Goal: Task Accomplishment & Management: Complete application form

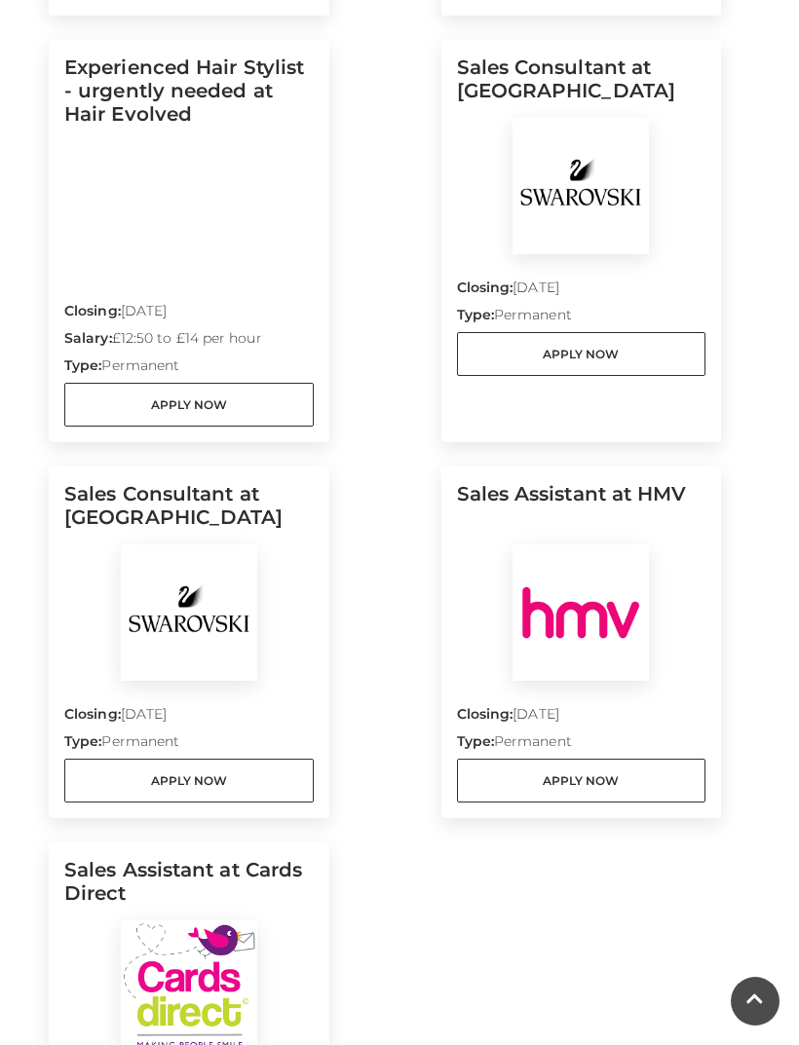
scroll to position [1891, 0]
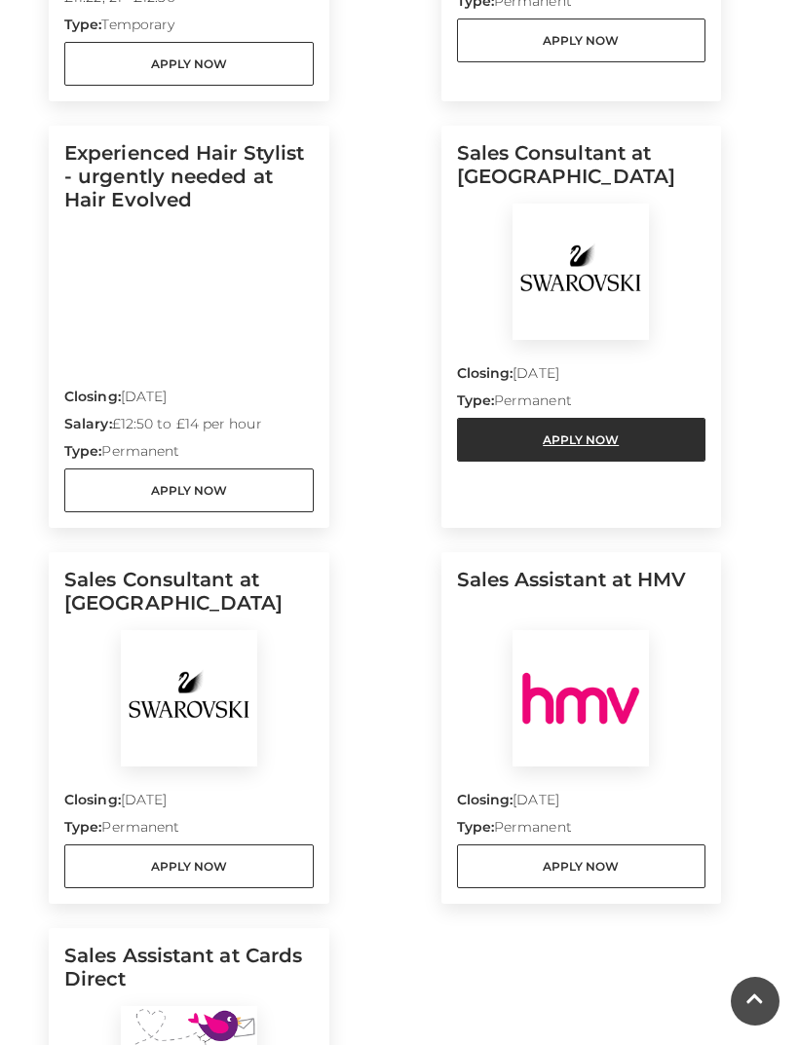
click at [612, 433] on link "Apply Now" at bounding box center [581, 440] width 249 height 44
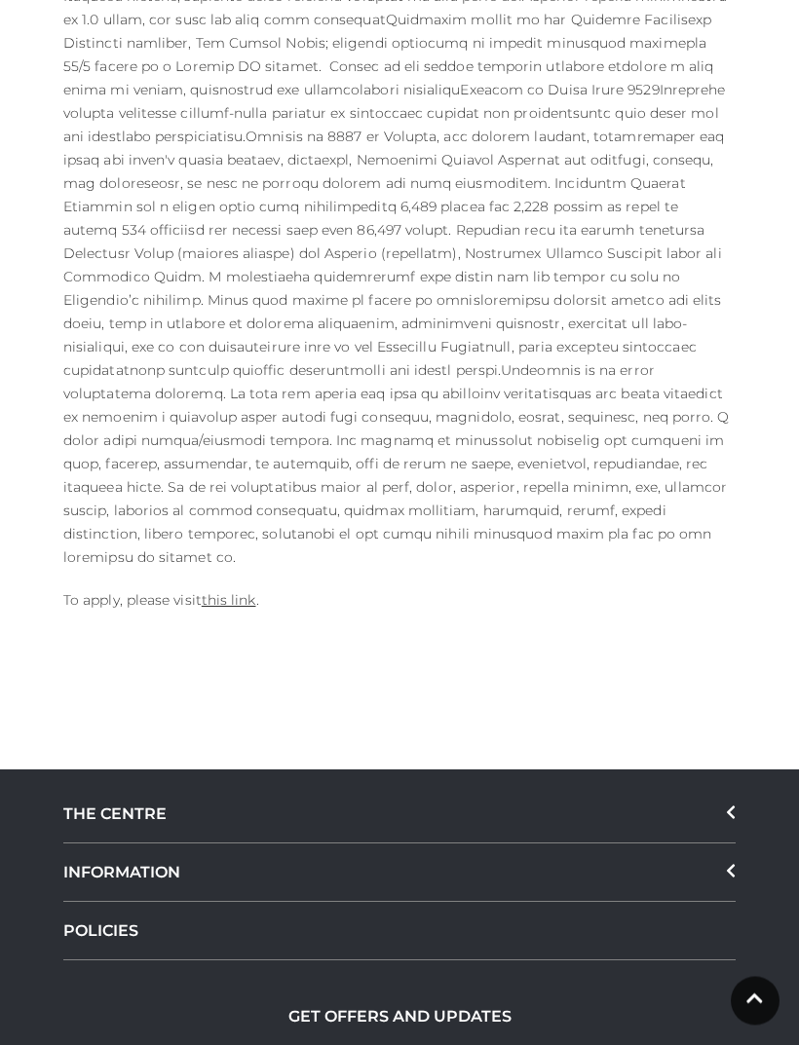
scroll to position [1414, 0]
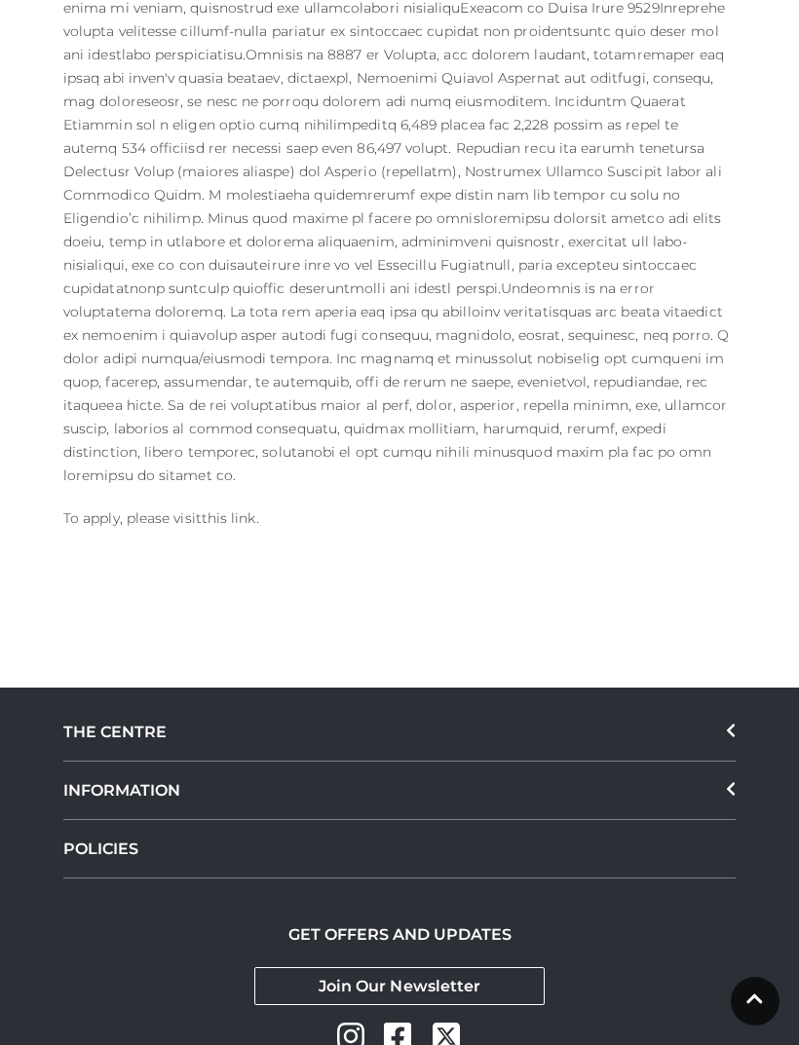
click at [214, 509] on link "this link" at bounding box center [229, 518] width 55 height 18
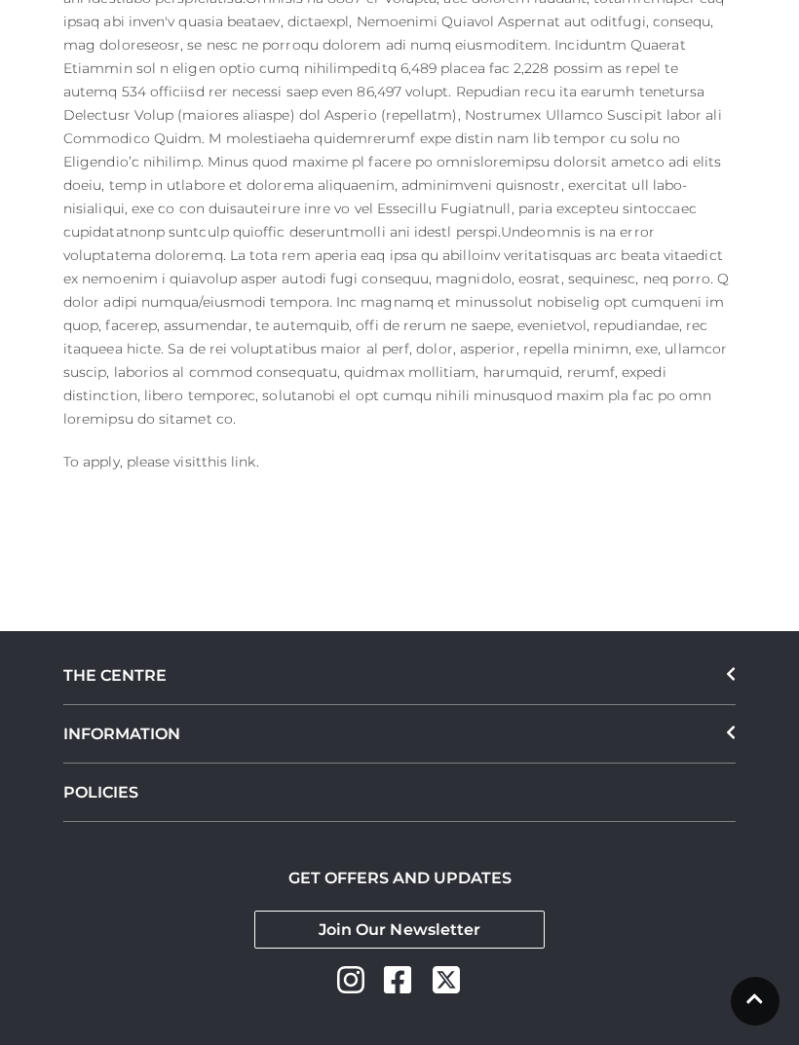
scroll to position [1477, 0]
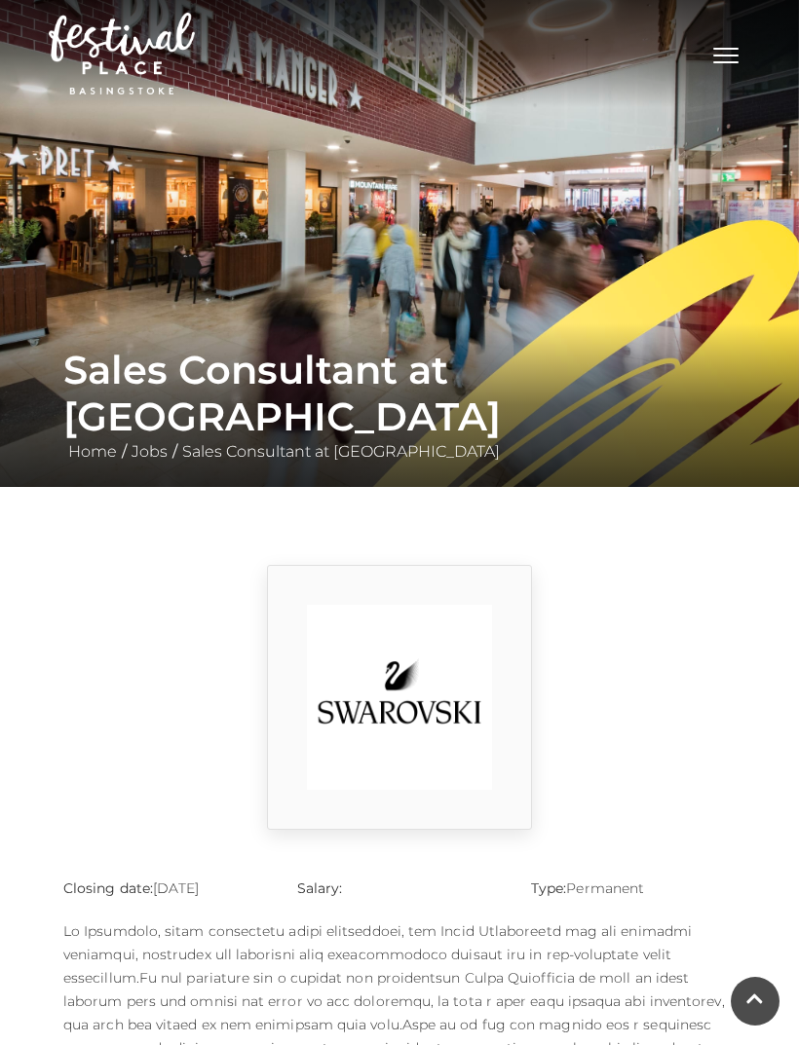
scroll to position [1477, 0]
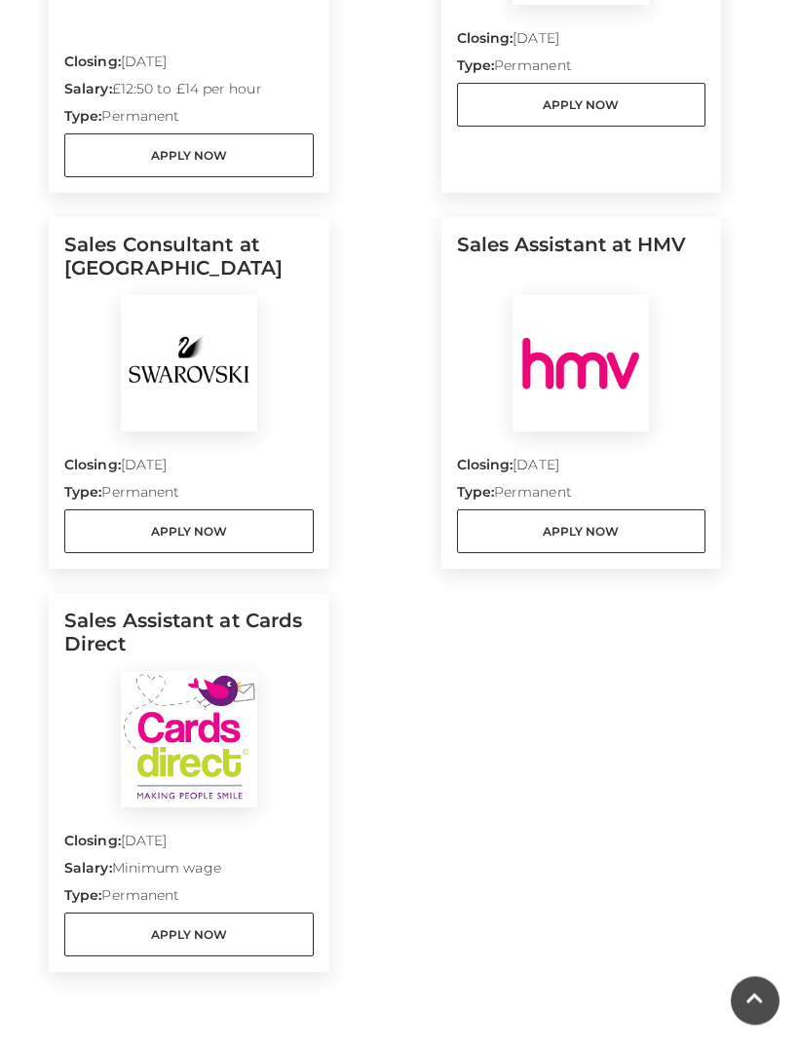
scroll to position [2213, 0]
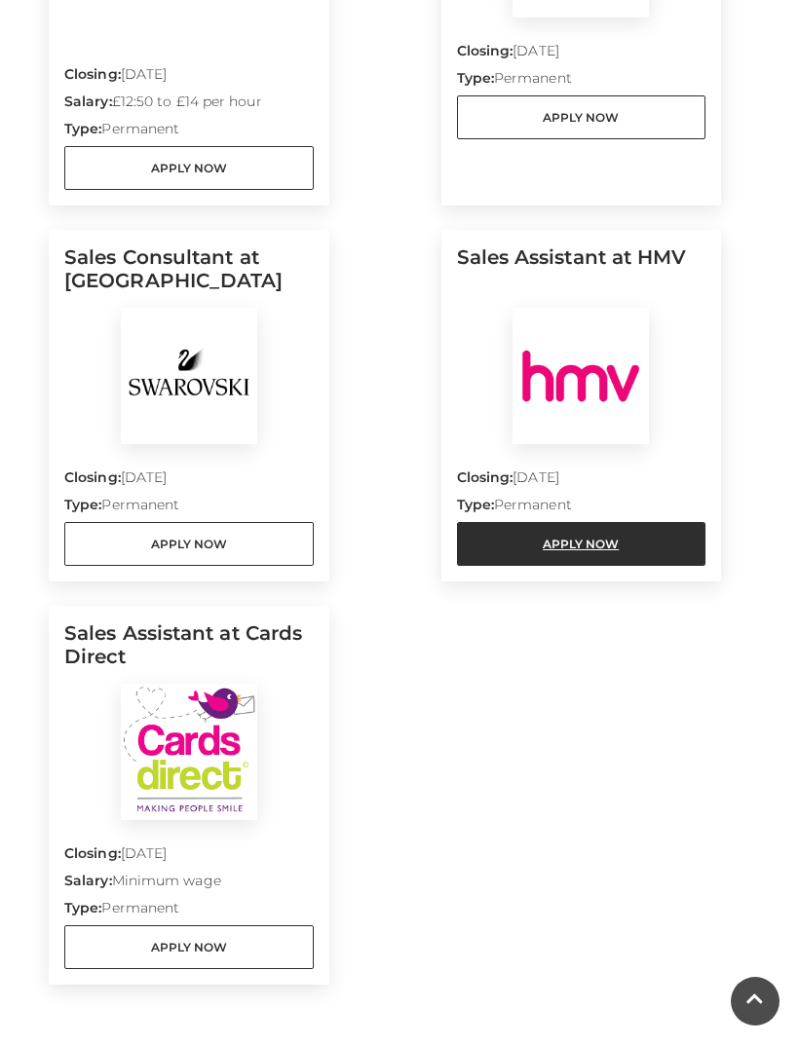
click at [617, 546] on link "Apply Now" at bounding box center [581, 544] width 249 height 44
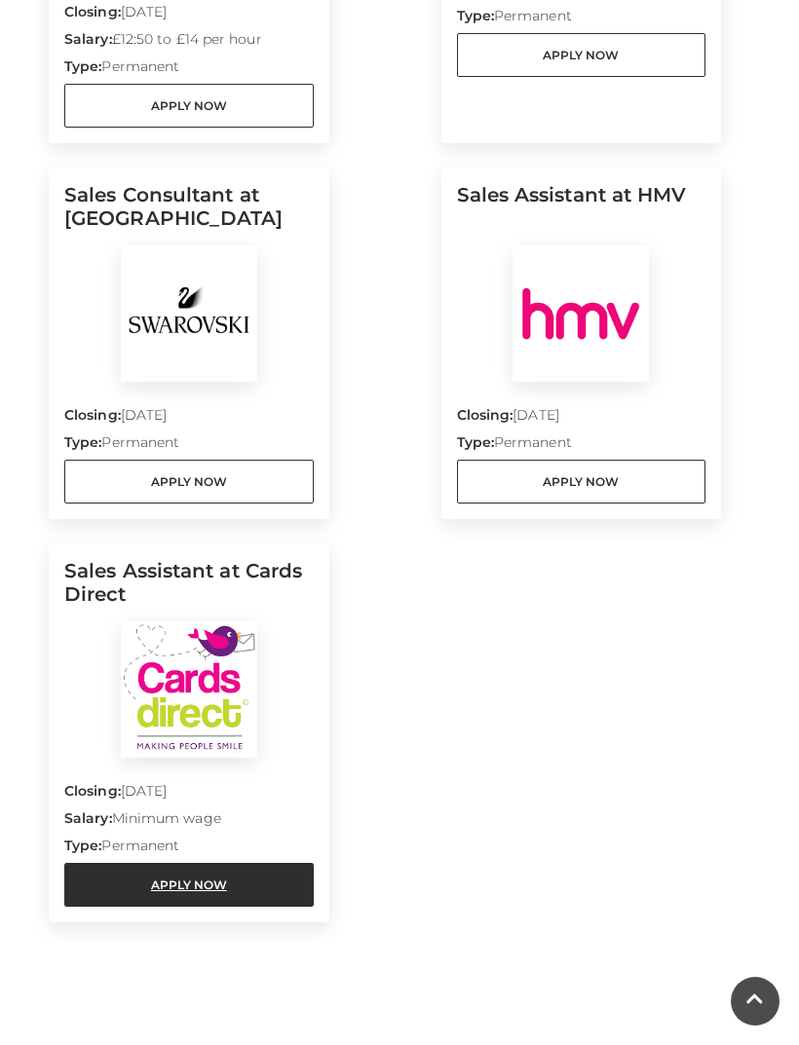
click at [256, 863] on link "Apply Now" at bounding box center [188, 885] width 249 height 44
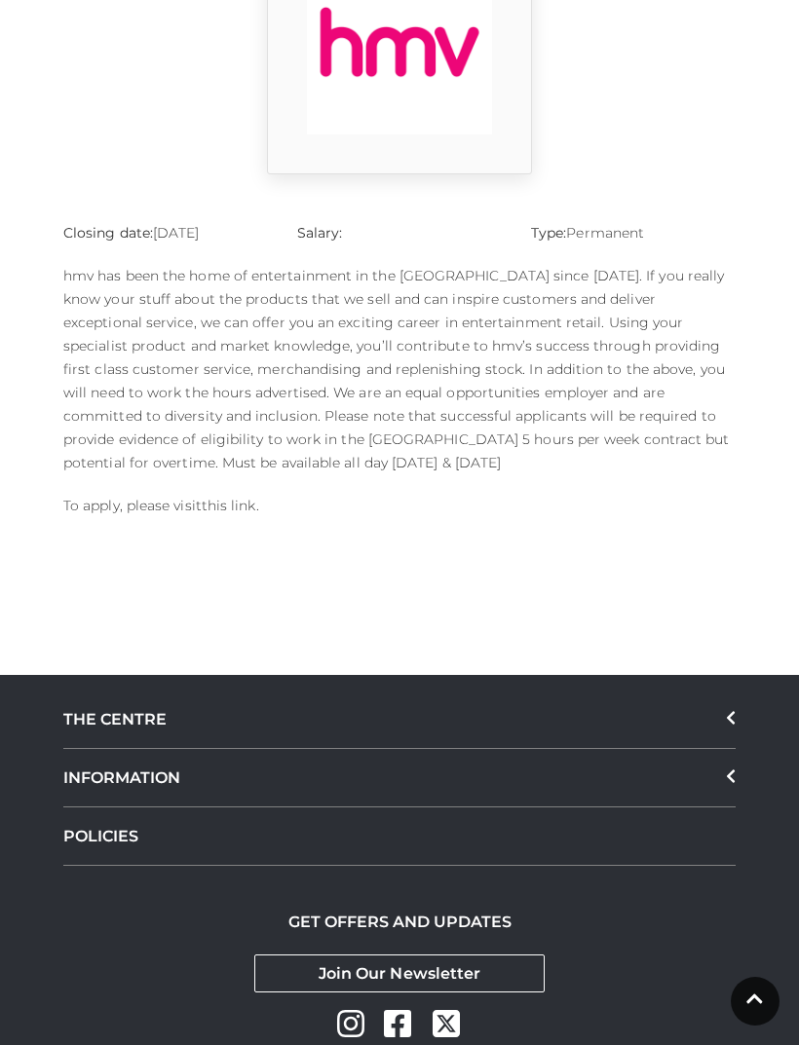
click at [234, 513] on link "this link" at bounding box center [229, 506] width 55 height 18
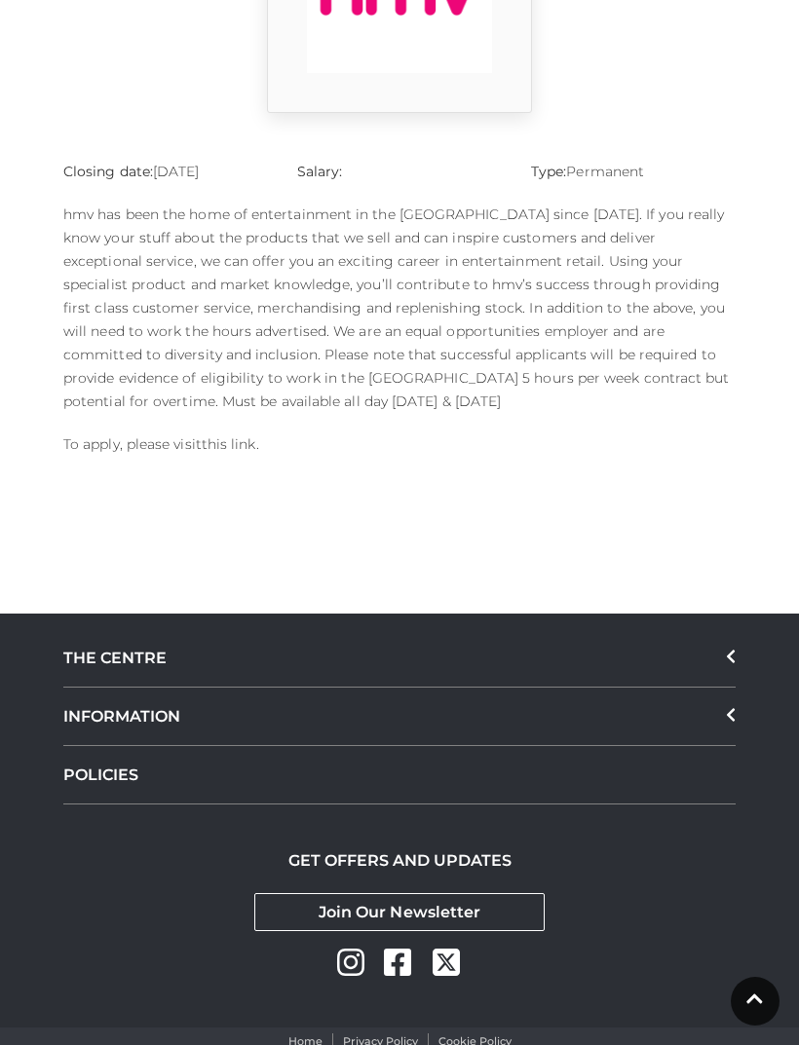
scroll to position [718, 0]
